Goal: Transaction & Acquisition: Purchase product/service

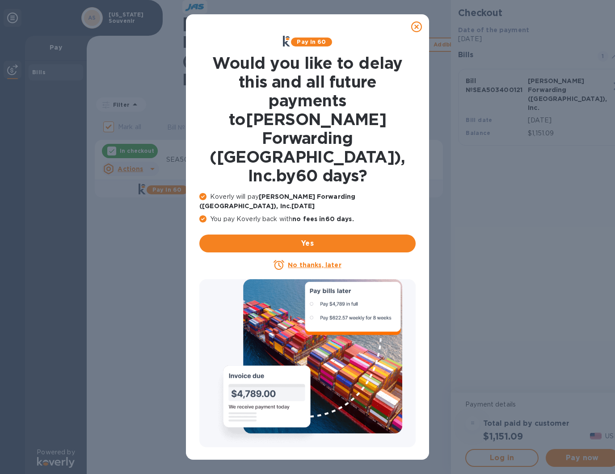
click at [311, 261] on u "No thanks, later" at bounding box center [314, 264] width 53 height 7
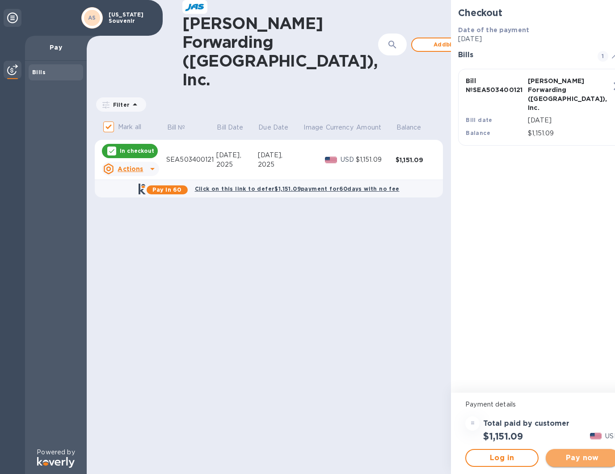
click at [561, 458] on span "Pay now" at bounding box center [581, 457] width 59 height 11
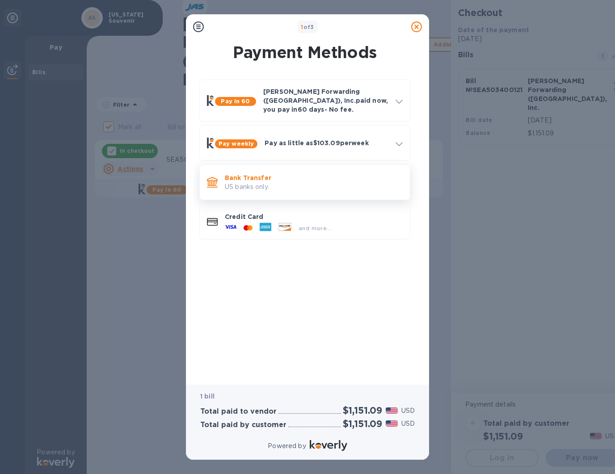
click at [290, 173] on p "Bank Transfer" at bounding box center [314, 177] width 178 height 9
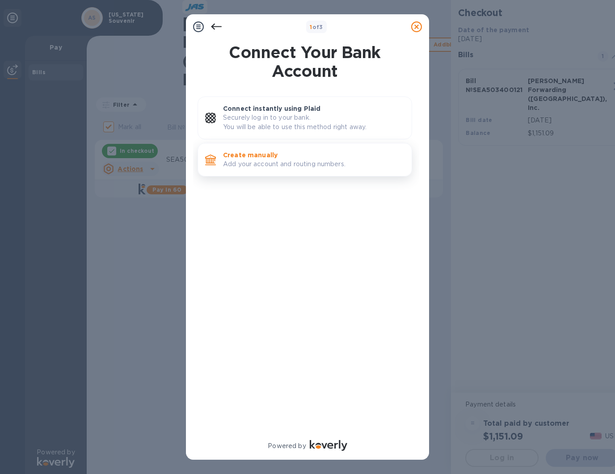
click at [293, 161] on p "Add your account and routing numbers." at bounding box center [313, 163] width 181 height 9
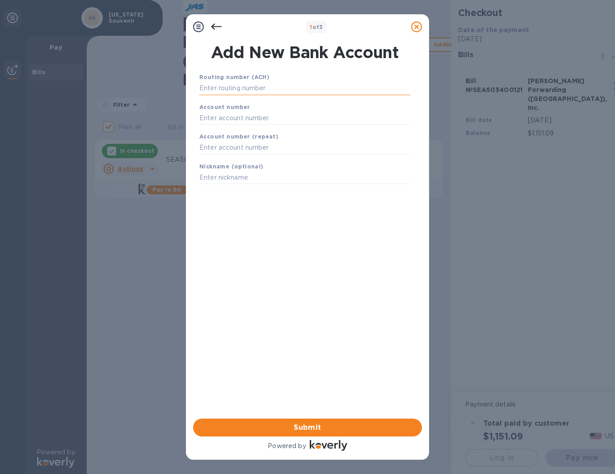
click at [262, 92] on input "text" at bounding box center [304, 88] width 211 height 13
type input "1"
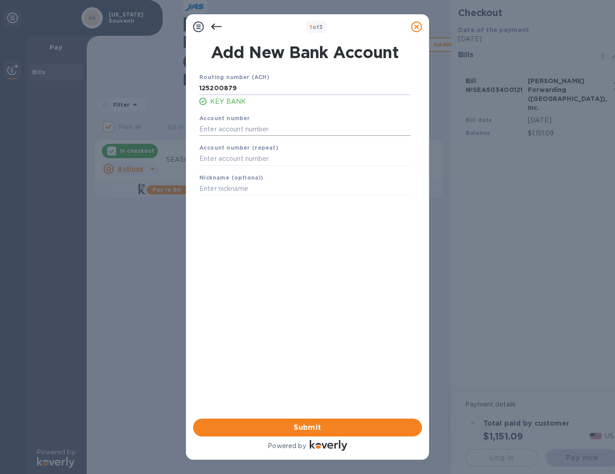
type input "125200879"
click at [241, 136] on input "text" at bounding box center [304, 128] width 211 height 13
drag, startPoint x: 246, startPoint y: 134, endPoint x: 158, endPoint y: 121, distance: 88.4
click at [158, 121] on div "1 of 3 Add New Bank Account Routing number (ACH) 125200879 KEY BANK Account num…" at bounding box center [307, 237] width 615 height 474
type input "720411006409"
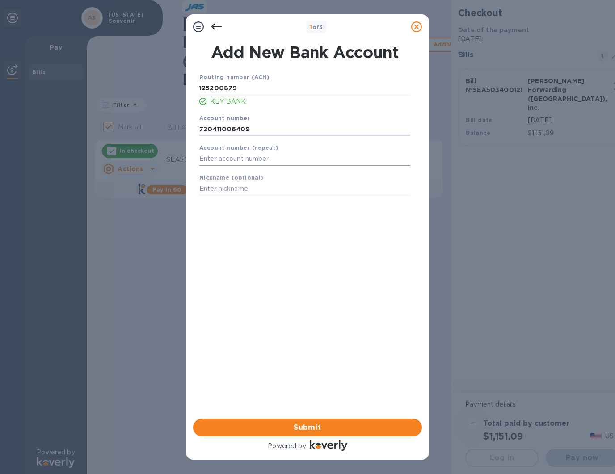
click at [255, 166] on input "text" at bounding box center [304, 158] width 211 height 13
paste input "720411006409"
type input "720411006409"
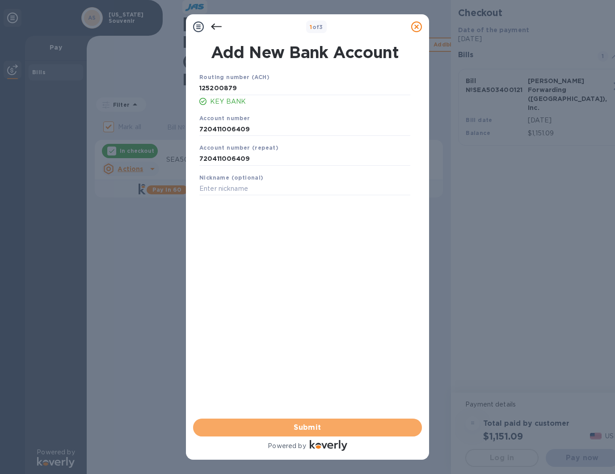
click at [311, 431] on span "Submit" at bounding box center [307, 427] width 214 height 11
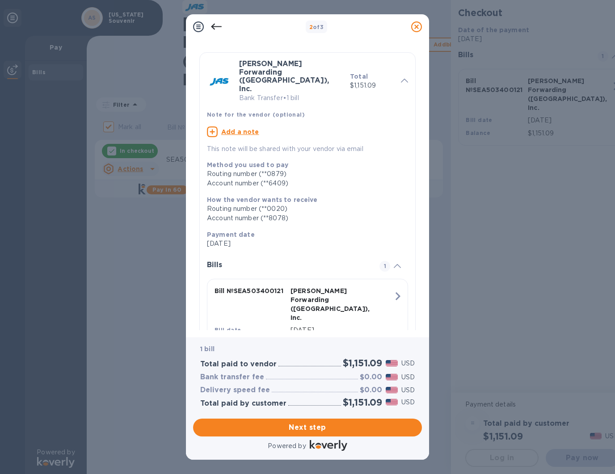
scroll to position [28, 0]
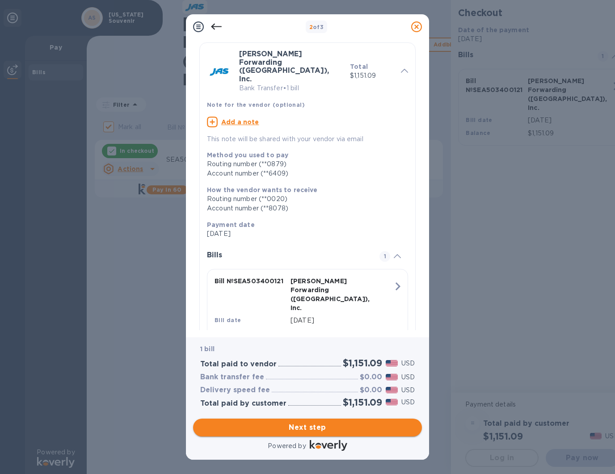
click at [311, 426] on span "Next step" at bounding box center [307, 427] width 214 height 11
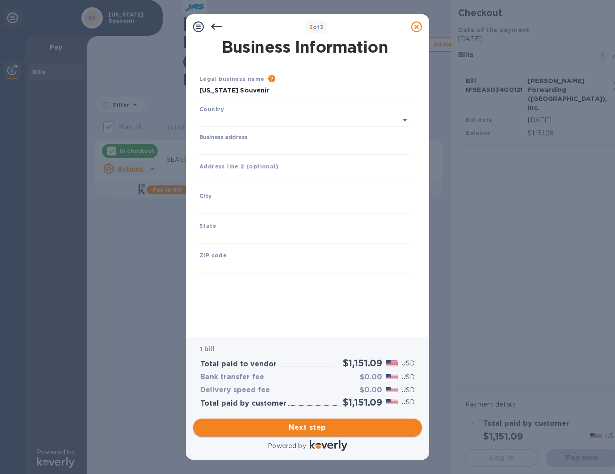
scroll to position [0, 0]
type input "United States"
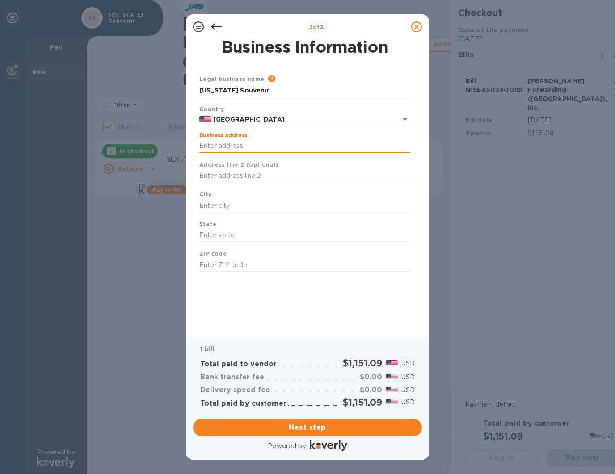
click at [261, 150] on input "Business address" at bounding box center [304, 145] width 211 height 13
type input "15305 Glacier Highway"
click at [240, 207] on input "text" at bounding box center [304, 205] width 211 height 13
type input "Juneau"
type input "AK"
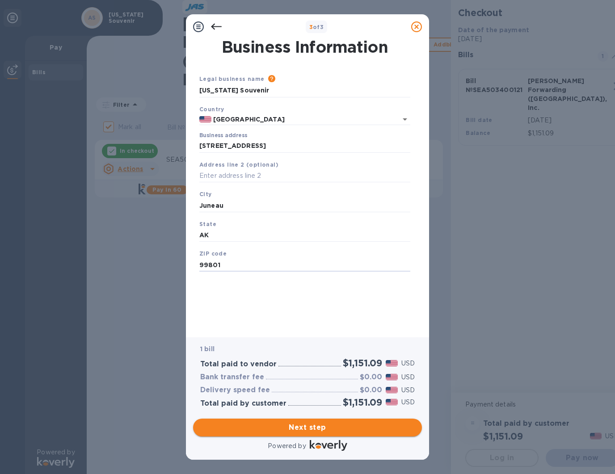
type input "99801"
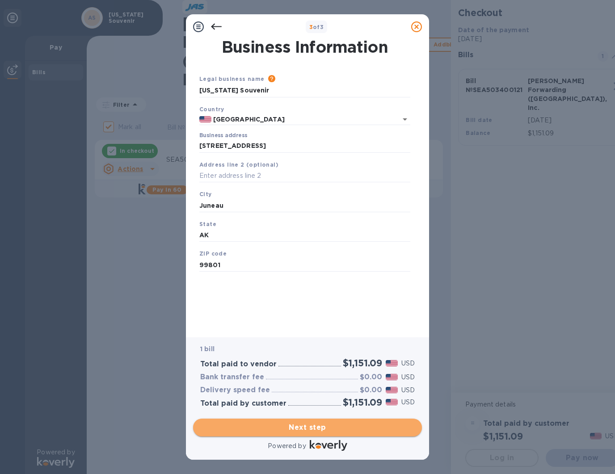
click at [326, 428] on span "Next step" at bounding box center [307, 427] width 214 height 11
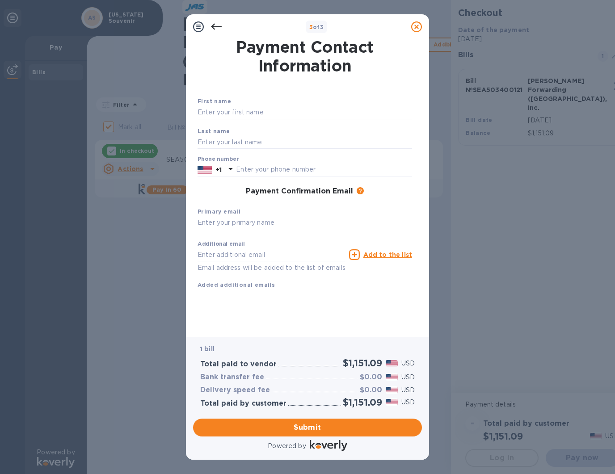
click at [212, 114] on input "text" at bounding box center [304, 112] width 214 height 13
type input "David"
type input "Spargo"
type input "9079884355"
type input "aksouv@alaskasouvenir.net"
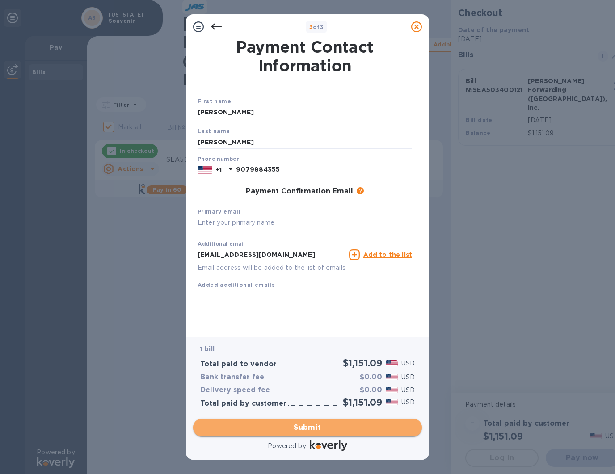
click at [325, 427] on span "Submit" at bounding box center [307, 427] width 214 height 11
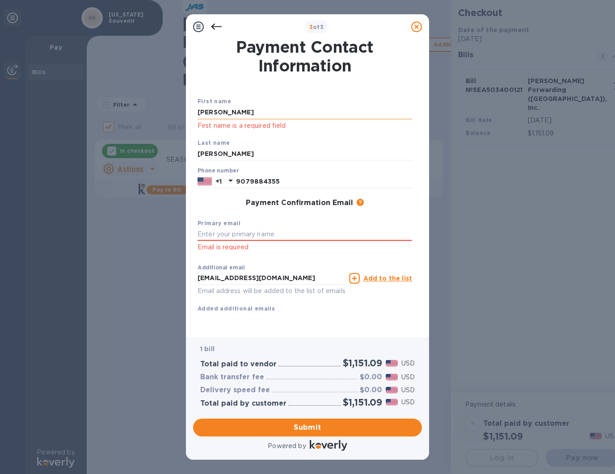
click at [258, 116] on input "David" at bounding box center [304, 112] width 214 height 13
click at [258, 115] on input "David" at bounding box center [304, 112] width 214 height 13
click at [223, 155] on input "Spargo" at bounding box center [304, 153] width 214 height 13
click at [330, 185] on input "9079884355" at bounding box center [324, 181] width 176 height 13
click at [272, 241] on input "text" at bounding box center [304, 234] width 214 height 13
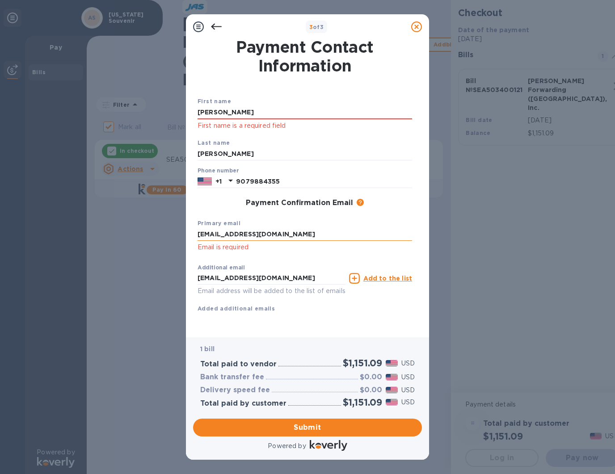
type input "aksouv@alaskasouvenir.net"
click at [296, 285] on input "aksouv@alaskasouvenir.net" at bounding box center [271, 278] width 148 height 13
click at [369, 298] on div "Additional email aksouv@alaskasouvenir.net Email address will be added to the l…" at bounding box center [305, 278] width 218 height 40
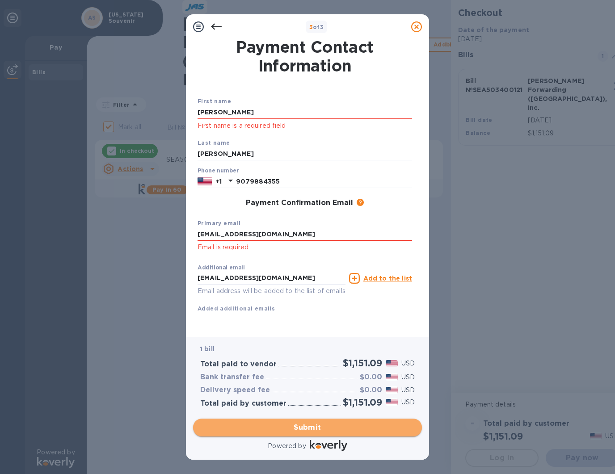
click at [343, 427] on span "Submit" at bounding box center [307, 427] width 214 height 11
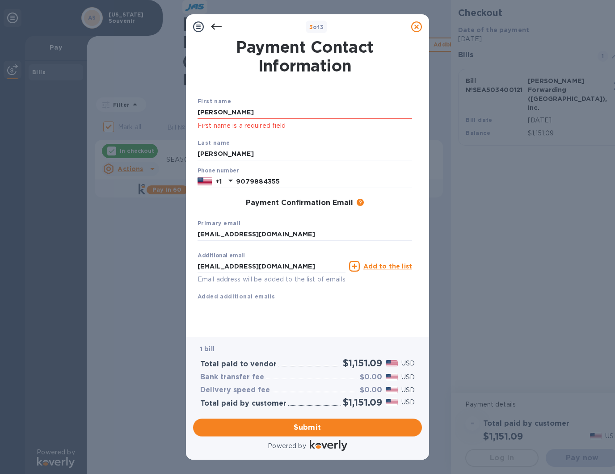
scroll to position [8, 0]
drag, startPoint x: 225, startPoint y: 109, endPoint x: 177, endPoint y: 103, distance: 47.7
click at [177, 103] on div "3 of 3 Payment Contact Information First name David First name is a required fi…" at bounding box center [307, 237] width 615 height 474
type input "David"
click at [343, 422] on span "Submit" at bounding box center [307, 427] width 214 height 11
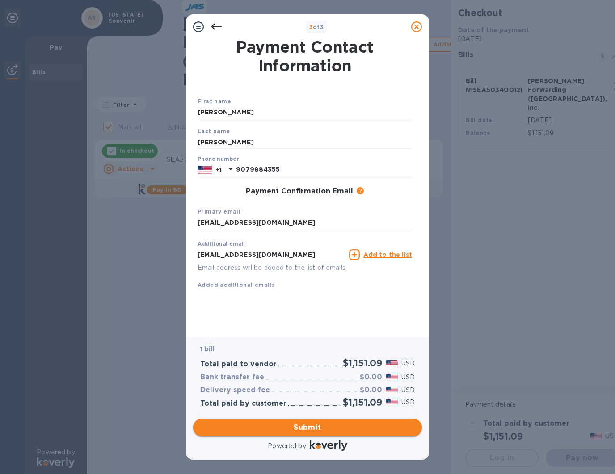
scroll to position [0, 0]
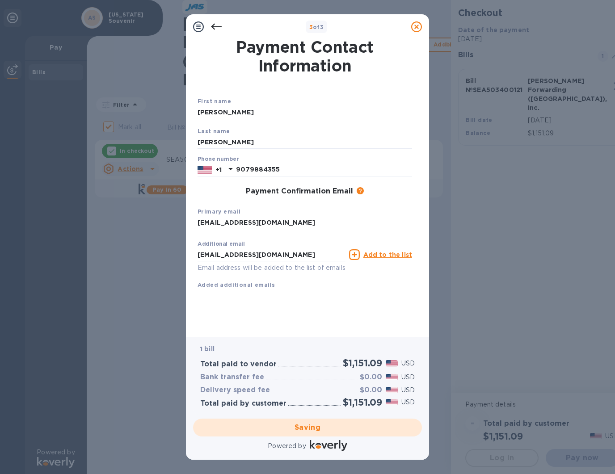
checkbox input "false"
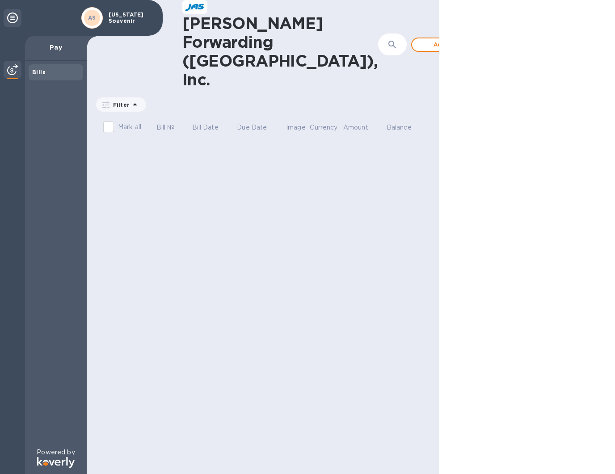
click at [34, 72] on b "Bills" at bounding box center [38, 72] width 13 height 7
click at [16, 74] on img at bounding box center [12, 69] width 11 height 11
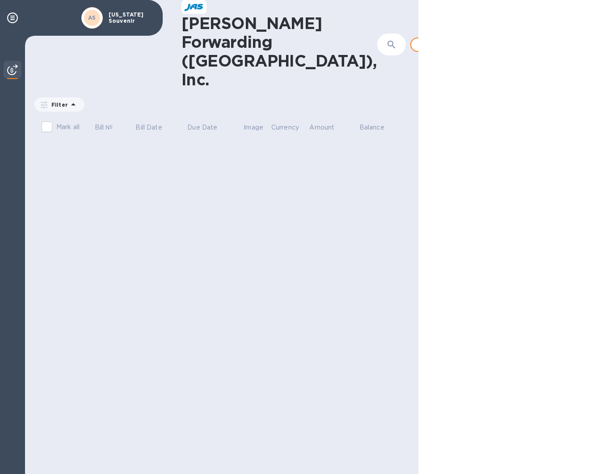
click at [150, 17] on p "[US_STATE] Souvenir" at bounding box center [131, 18] width 45 height 13
click at [10, 65] on img at bounding box center [12, 69] width 11 height 11
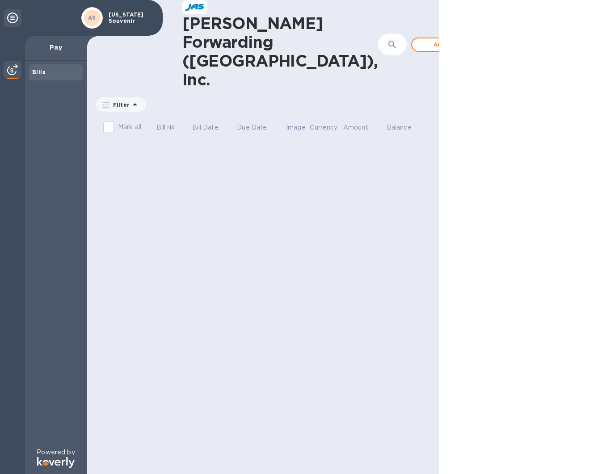
click at [15, 17] on icon at bounding box center [12, 18] width 11 height 11
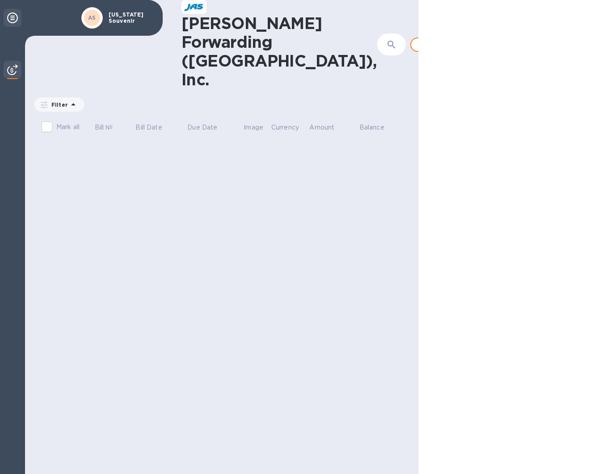
click at [15, 17] on icon at bounding box center [12, 18] width 11 height 11
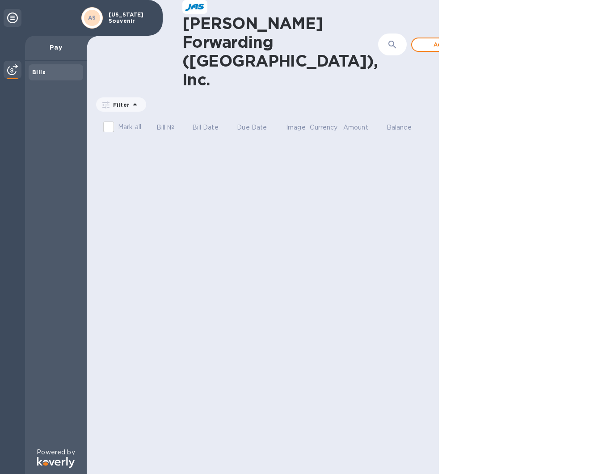
click at [54, 47] on p "Pay" at bounding box center [55, 47] width 47 height 9
click at [33, 74] on b "Bills" at bounding box center [38, 72] width 13 height 7
click at [121, 101] on p "Filter" at bounding box center [119, 105] width 20 height 8
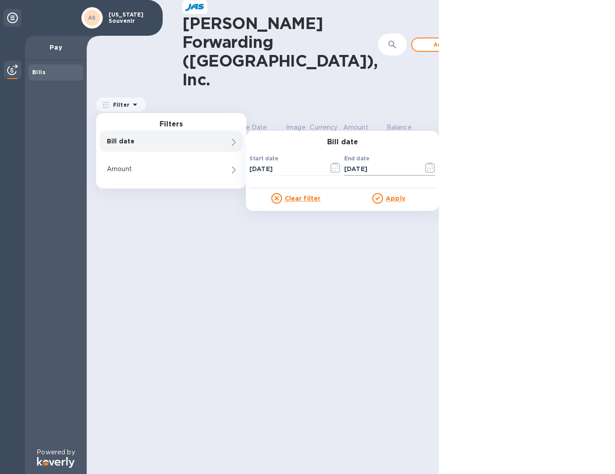
click at [359, 163] on input "[DATE]" at bounding box center [380, 169] width 72 height 13
click at [489, 101] on div at bounding box center [527, 237] width 176 height 474
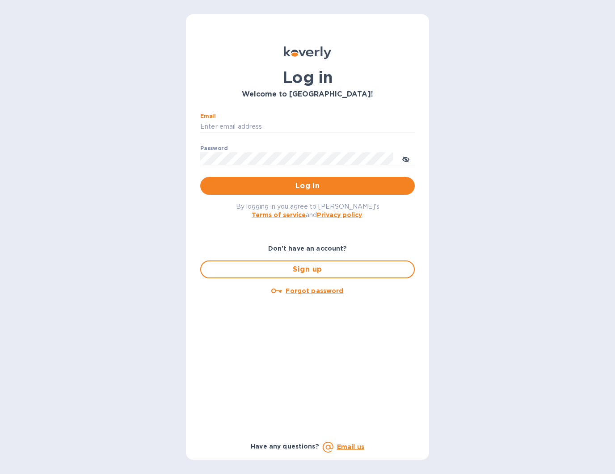
click at [218, 129] on input "Email" at bounding box center [307, 126] width 214 height 13
type input "aksouv@alaskasouvenir.net"
click at [301, 187] on span "Log in" at bounding box center [307, 185] width 200 height 11
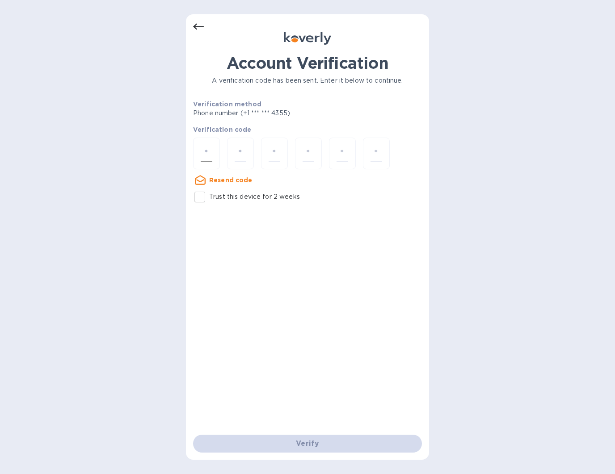
click at [209, 152] on input "number" at bounding box center [207, 153] width 12 height 17
type input "7"
type input "4"
type input "9"
type input "0"
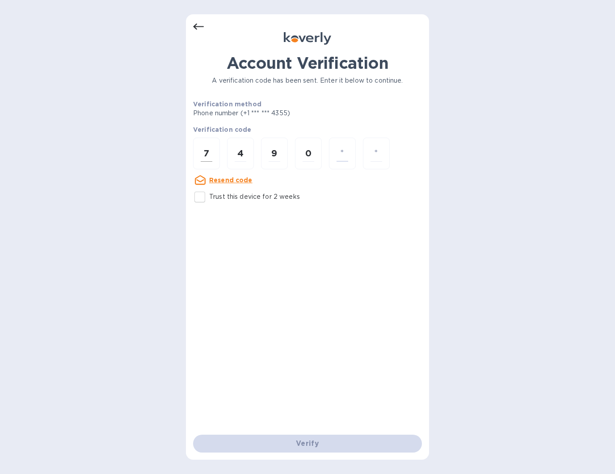
type input "2"
type input "3"
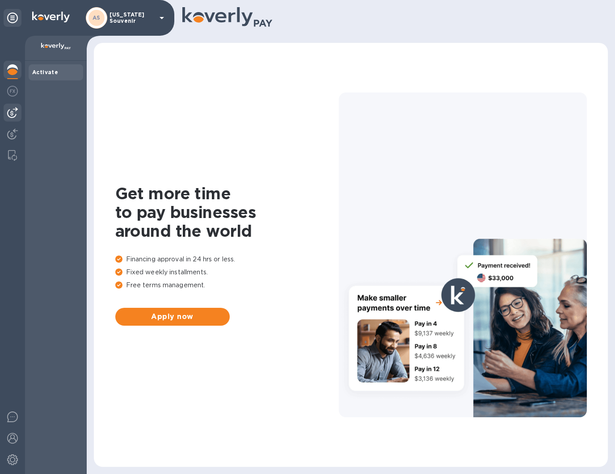
click at [15, 109] on img at bounding box center [12, 112] width 11 height 11
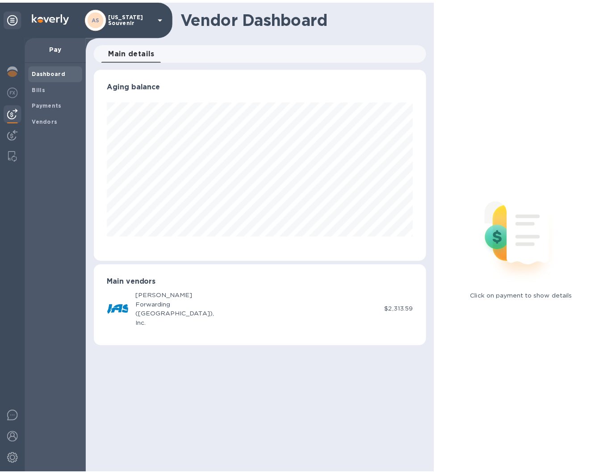
scroll to position [193, 336]
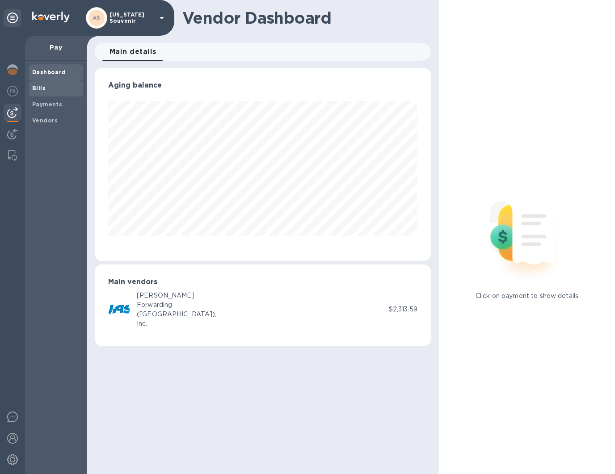
click at [40, 85] on b "Bills" at bounding box center [38, 88] width 13 height 7
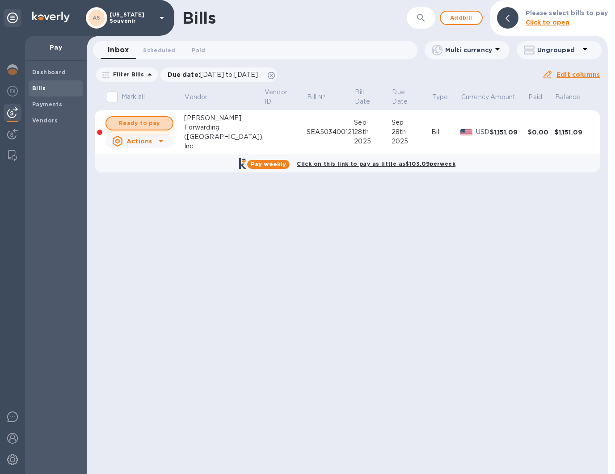
click at [145, 124] on span "Ready to pay" at bounding box center [139, 123] width 52 height 11
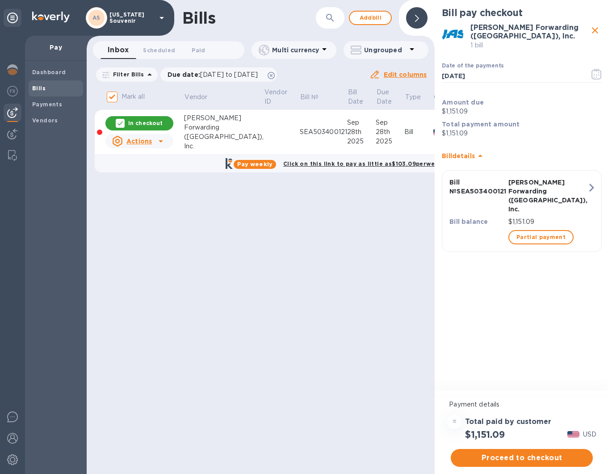
click at [158, 143] on icon at bounding box center [160, 141] width 11 height 11
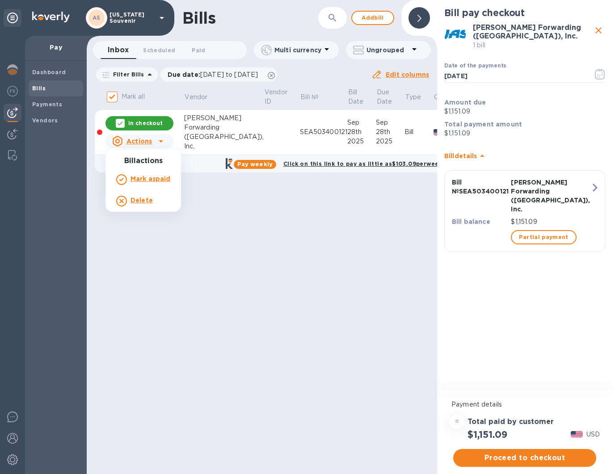
click at [158, 143] on div at bounding box center [307, 237] width 615 height 474
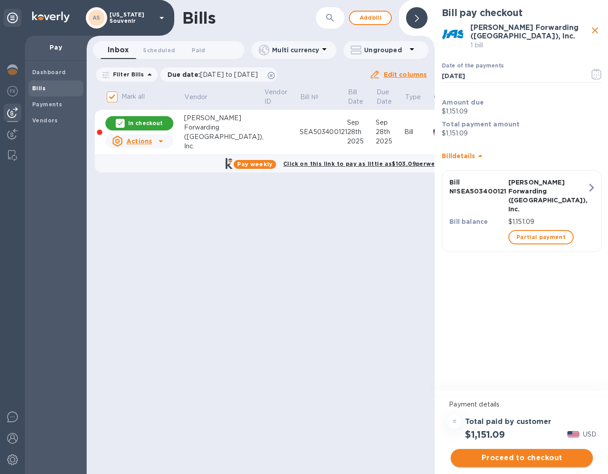
click at [528, 460] on span "Proceed to checkout" at bounding box center [522, 457] width 128 height 11
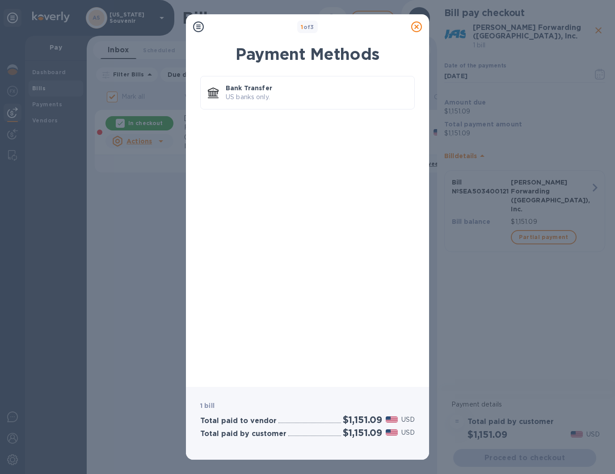
click at [418, 28] on icon at bounding box center [416, 26] width 11 height 11
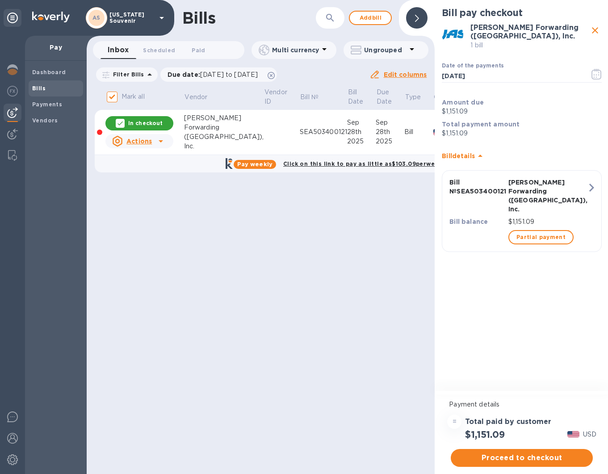
click at [264, 121] on td at bounding box center [282, 132] width 36 height 45
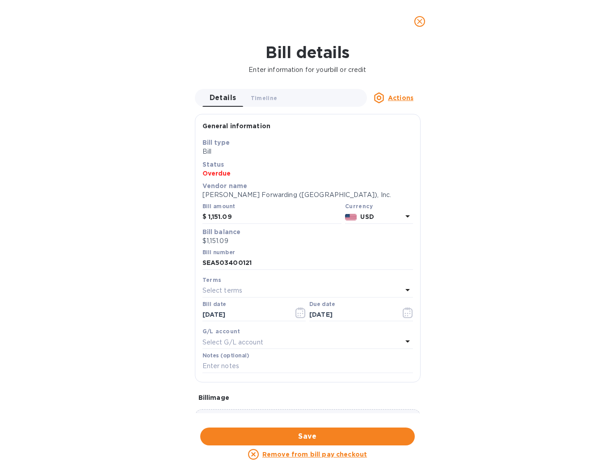
click at [421, 23] on icon "close" at bounding box center [419, 21] width 9 height 9
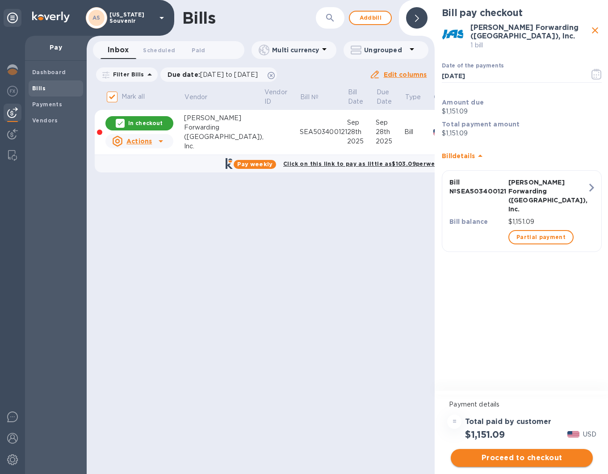
click at [520, 458] on span "Proceed to checkout" at bounding box center [522, 457] width 128 height 11
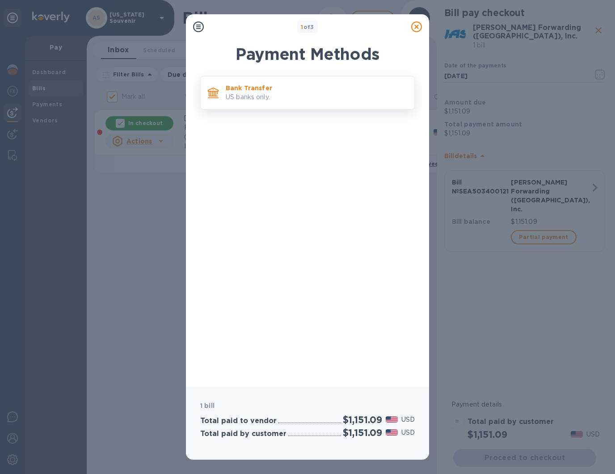
click at [243, 86] on p "Bank Transfer" at bounding box center [316, 88] width 181 height 9
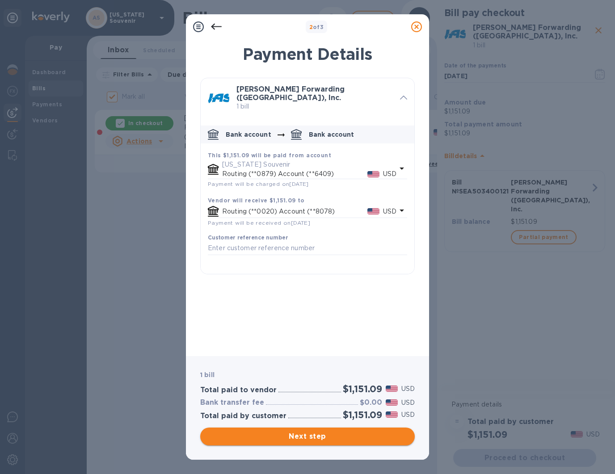
click at [316, 437] on span "Next step" at bounding box center [307, 436] width 200 height 11
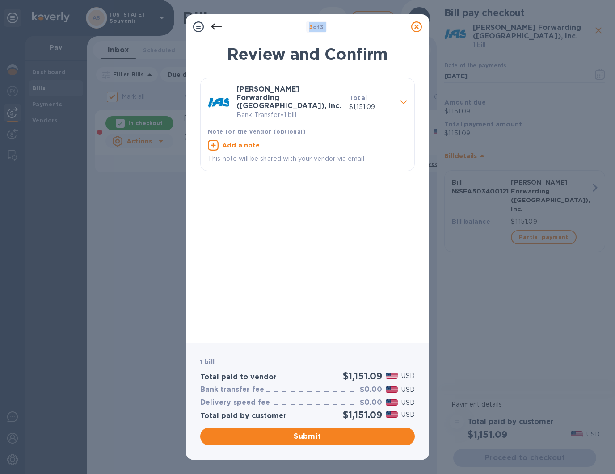
drag, startPoint x: 382, startPoint y: 21, endPoint x: 390, endPoint y: 42, distance: 23.5
click at [390, 42] on div "3 of 3 Review and Confirm [PERSON_NAME] Forwarding ([GEOGRAPHIC_DATA]), Inc. Ba…" at bounding box center [307, 236] width 243 height 445
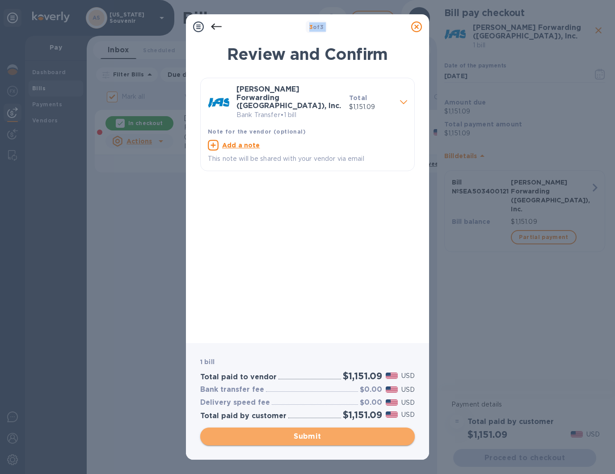
click at [313, 437] on span "Submit" at bounding box center [307, 436] width 200 height 11
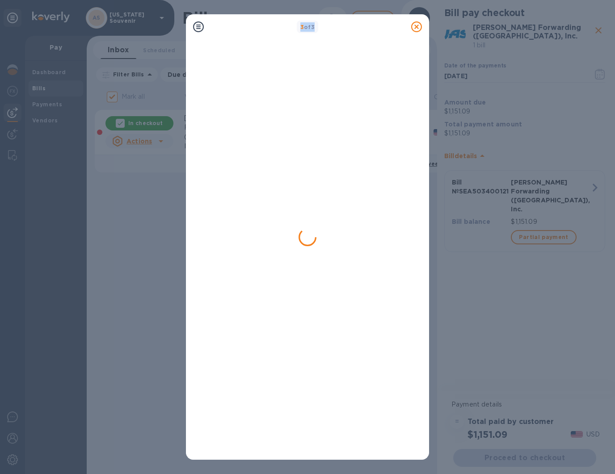
checkbox input "false"
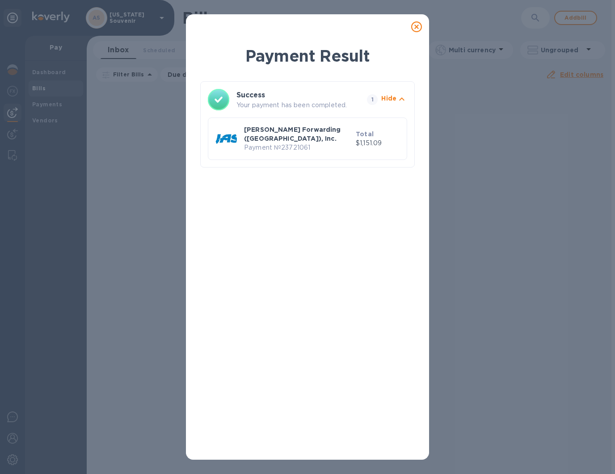
click at [420, 29] on icon at bounding box center [416, 26] width 11 height 11
